Goal: Find specific page/section: Find specific page/section

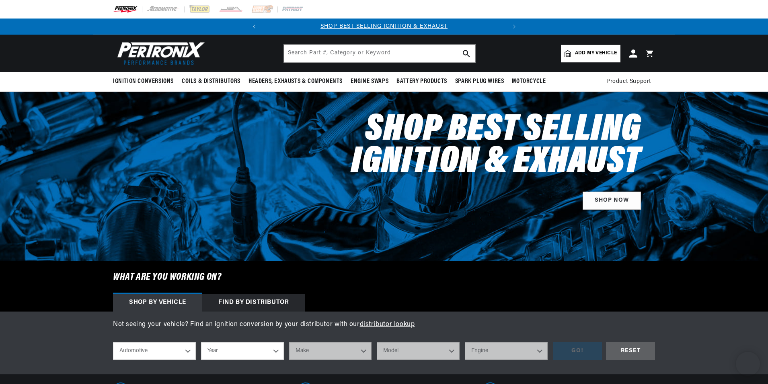
click at [308, 48] on input "text" at bounding box center [379, 54] width 191 height 18
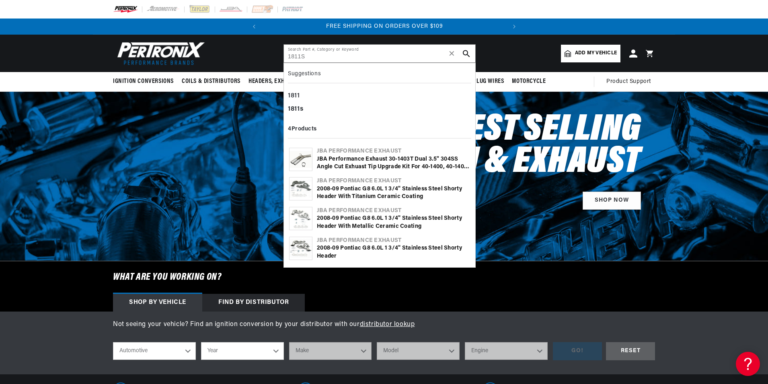
type input "1811S"
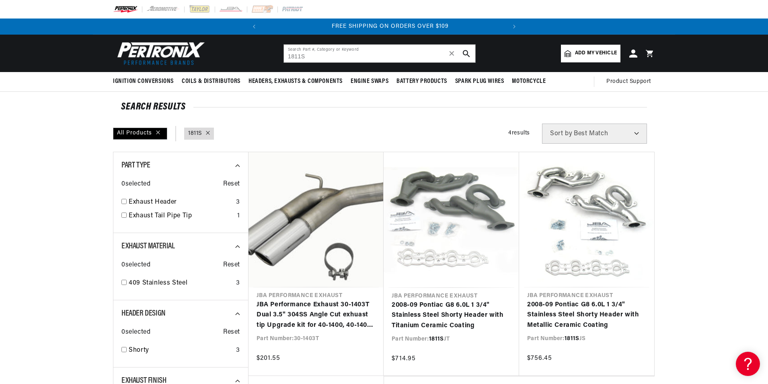
scroll to position [0, 244]
click at [182, 51] on img at bounding box center [159, 53] width 93 height 28
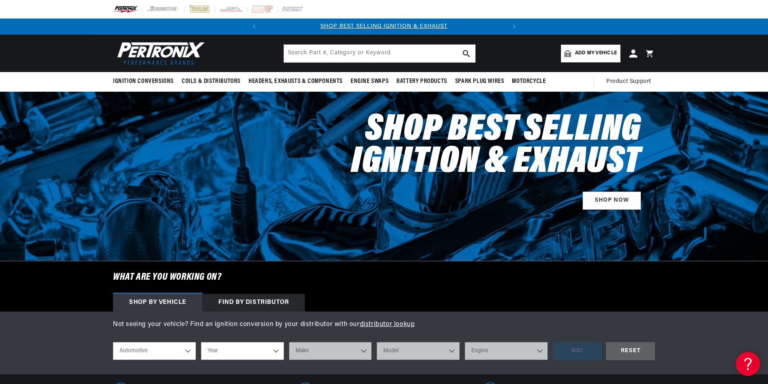
drag, startPoint x: 182, startPoint y: 56, endPoint x: 183, endPoint y: 48, distance: 8.1
click at [182, 55] on img at bounding box center [159, 53] width 93 height 28
